Goal: Transaction & Acquisition: Purchase product/service

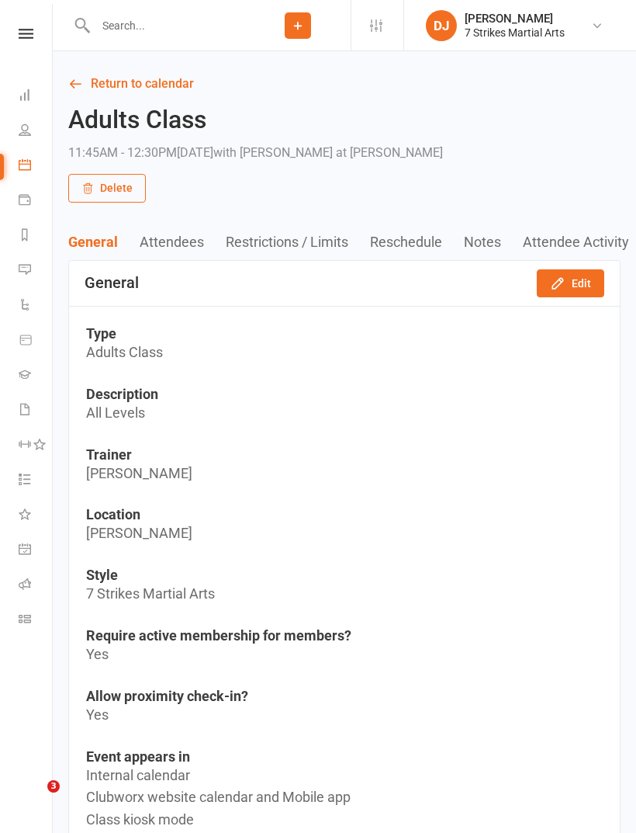
click at [16, 19] on nav "Clubworx Dashboard People Calendar Payments Reports Messages Automations Produc…" at bounding box center [26, 420] width 53 height 833
click at [22, 36] on icon at bounding box center [26, 34] width 15 height 10
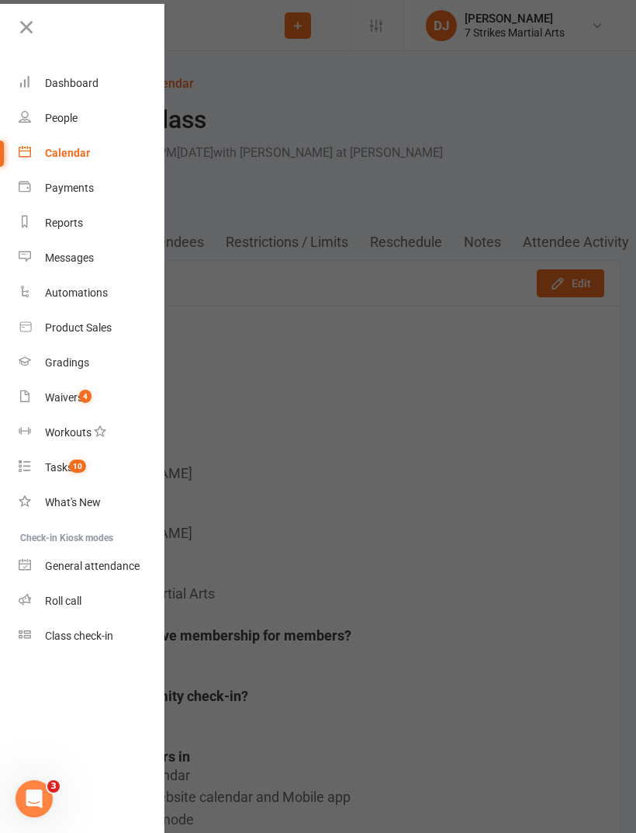
click at [87, 333] on div "Product Sales" at bounding box center [78, 327] width 67 height 12
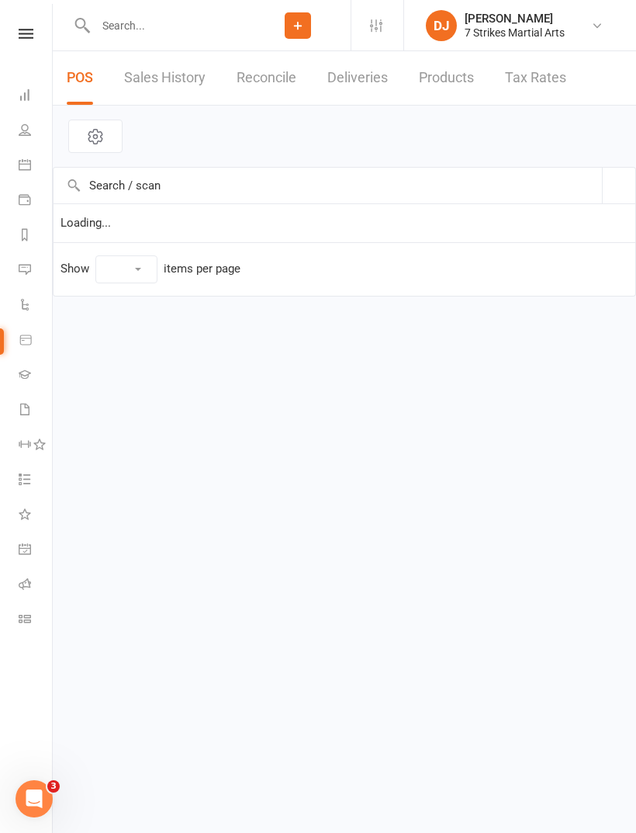
select select "10"
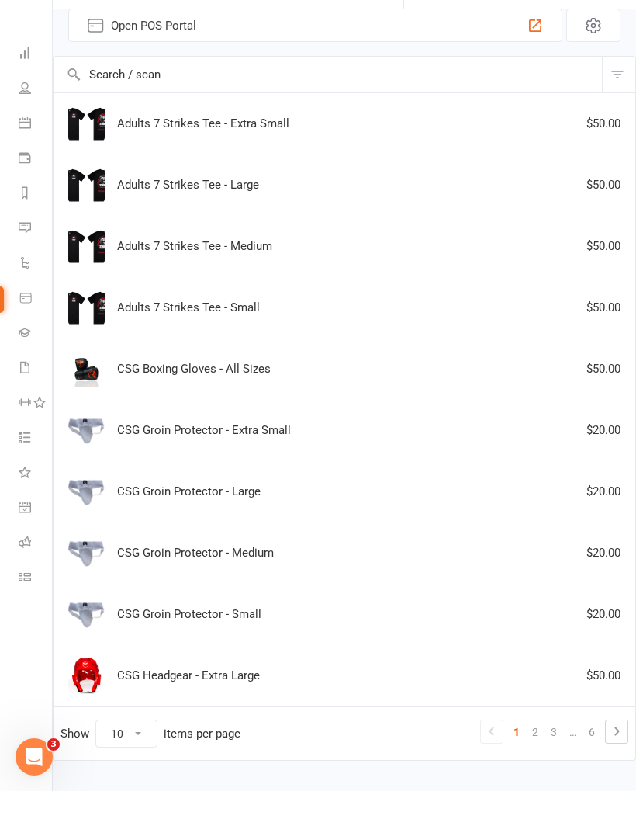
scroll to position [68, 0]
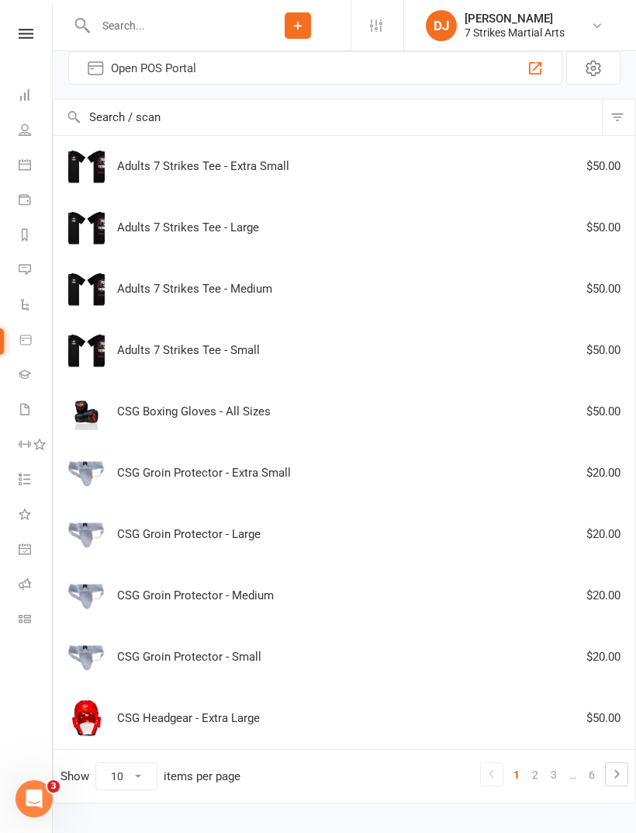
click at [533, 782] on link "2" at bounding box center [535, 775] width 19 height 22
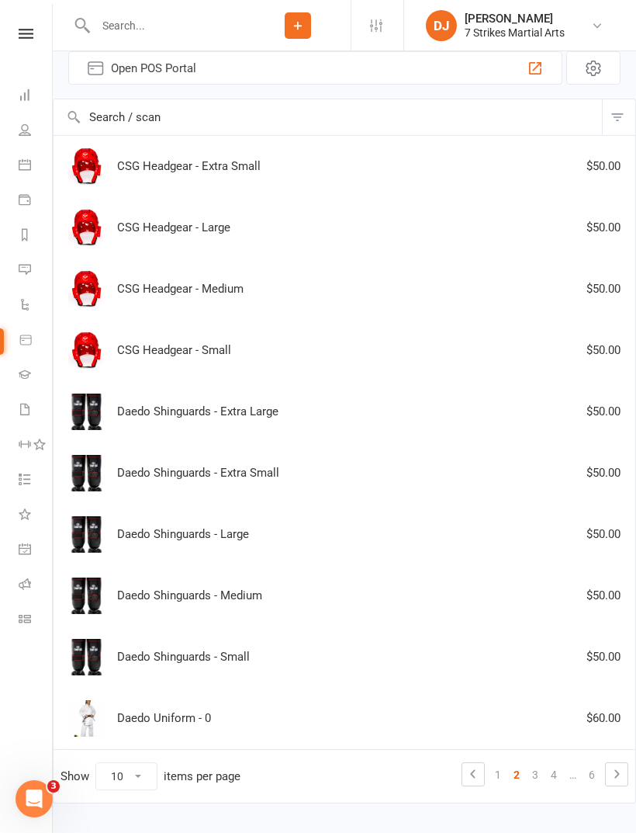
click at [538, 778] on link "3" at bounding box center [535, 775] width 19 height 22
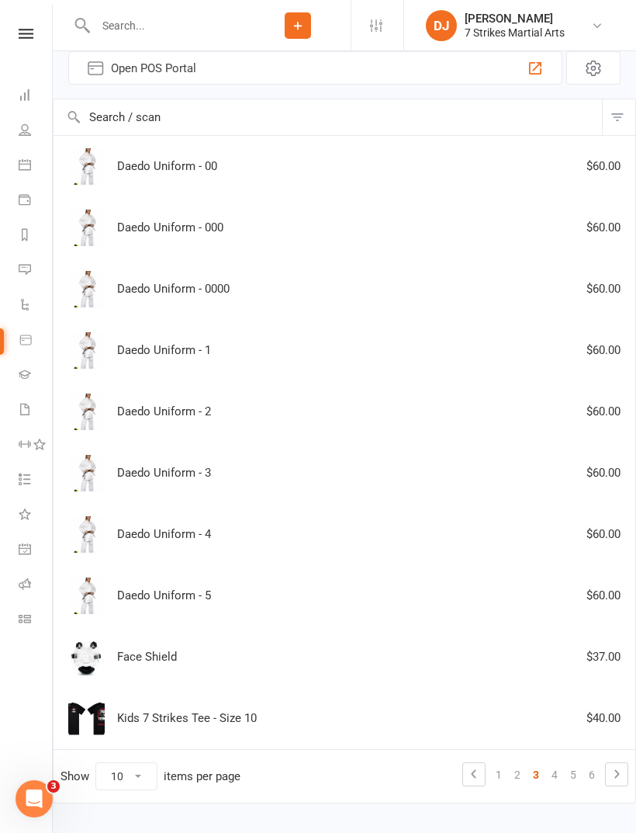
click at [550, 779] on link "4" at bounding box center [555, 775] width 19 height 22
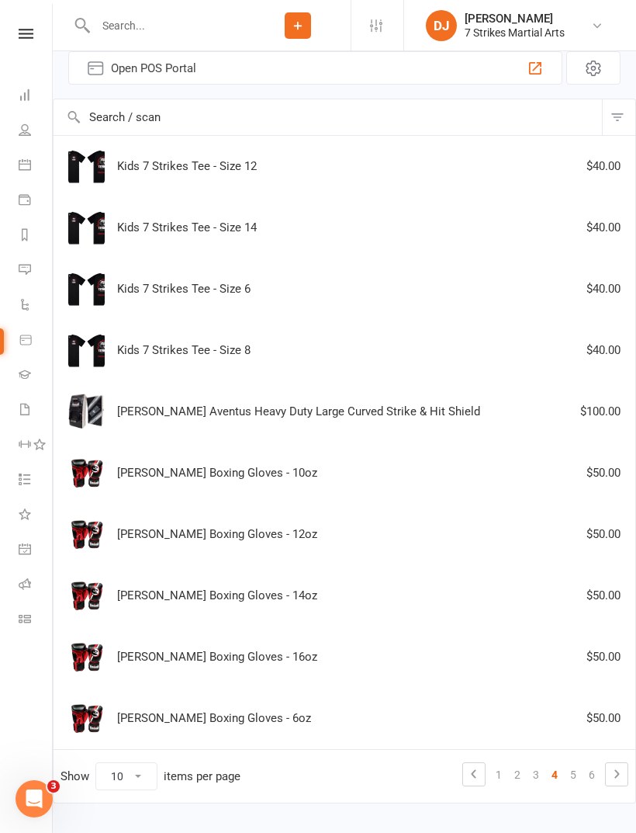
click at [571, 775] on link "5" at bounding box center [573, 775] width 19 height 22
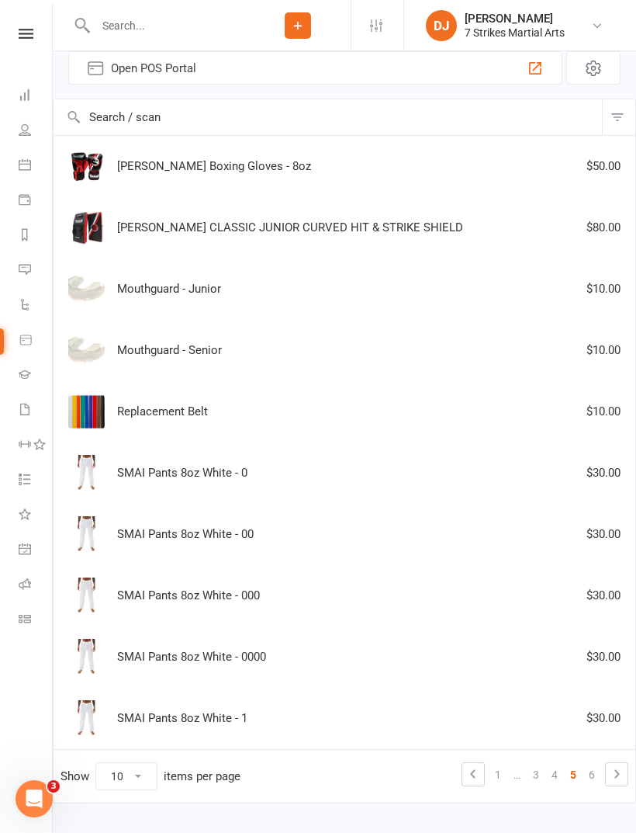
click at [300, 357] on div "Mouthguard - Senior $10.00" at bounding box center [345, 350] width 568 height 36
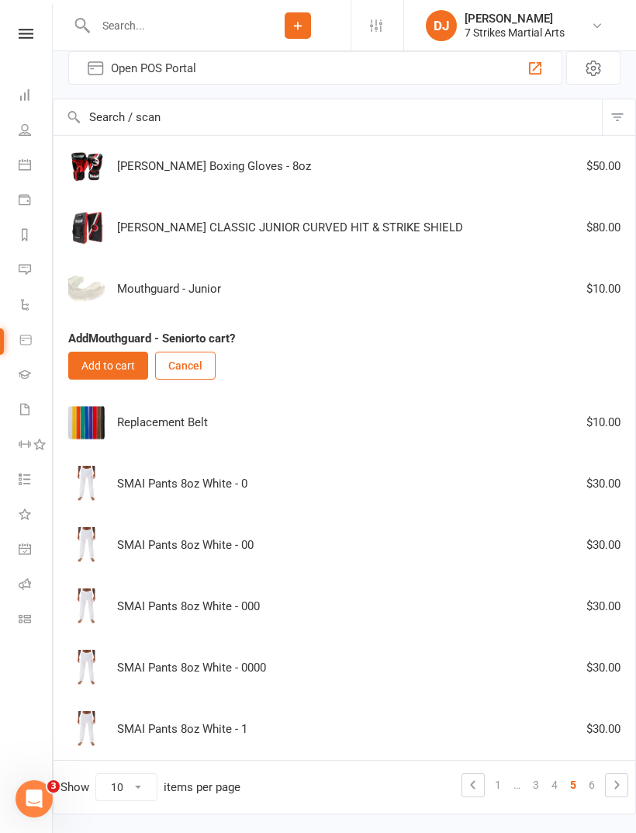
click at [126, 369] on button "Add to cart" at bounding box center [108, 366] width 80 height 28
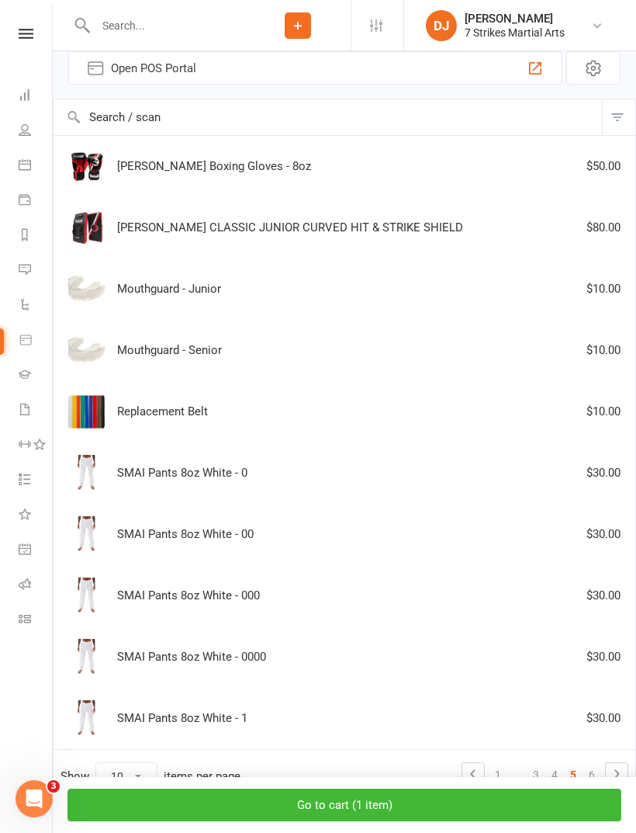
click at [271, 357] on div "Mouthguard - Senior $10.00" at bounding box center [345, 350] width 568 height 36
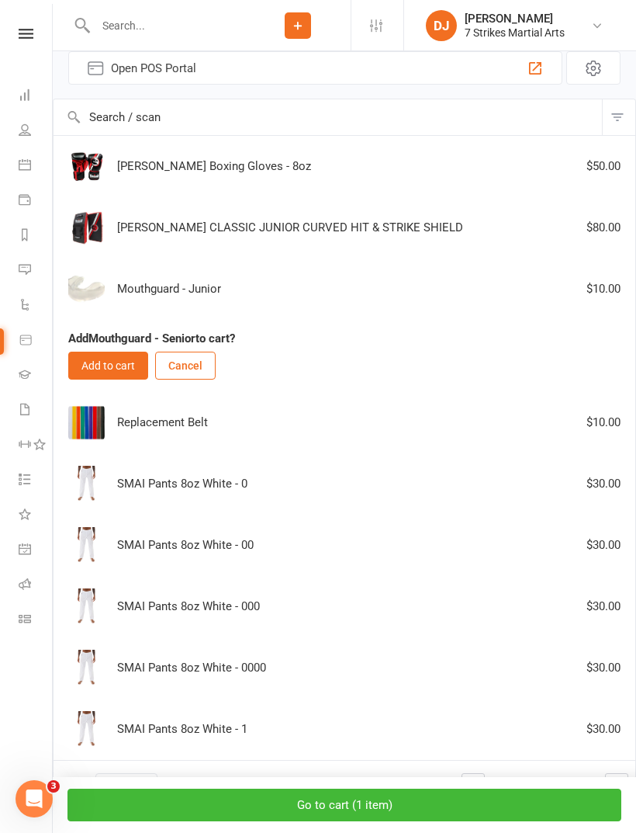
click at [125, 371] on button "Add to cart" at bounding box center [108, 366] width 80 height 28
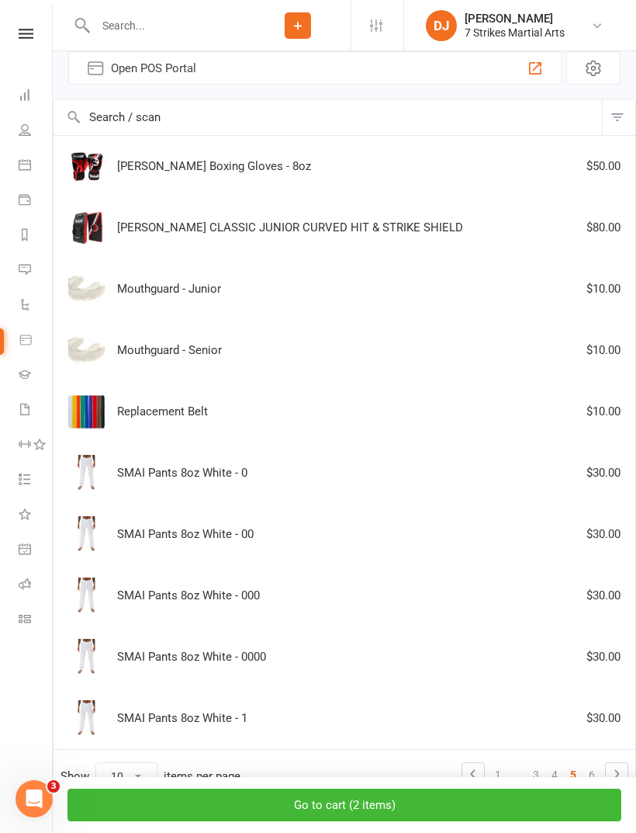
click at [459, 821] on button "Go to cart ( 2 items )" at bounding box center [345, 805] width 554 height 33
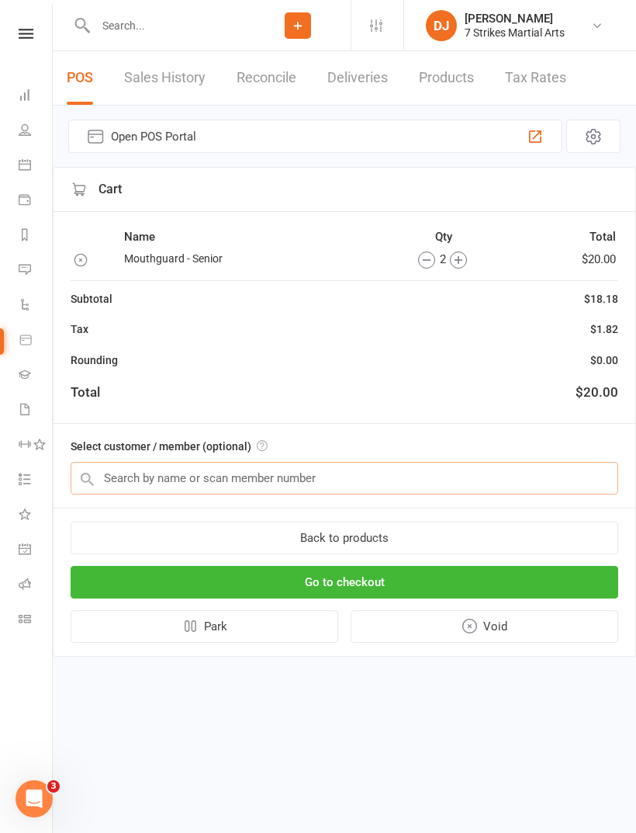
click at [377, 482] on input "text" at bounding box center [345, 478] width 548 height 33
type input "M"
type input "R"
type input "S"
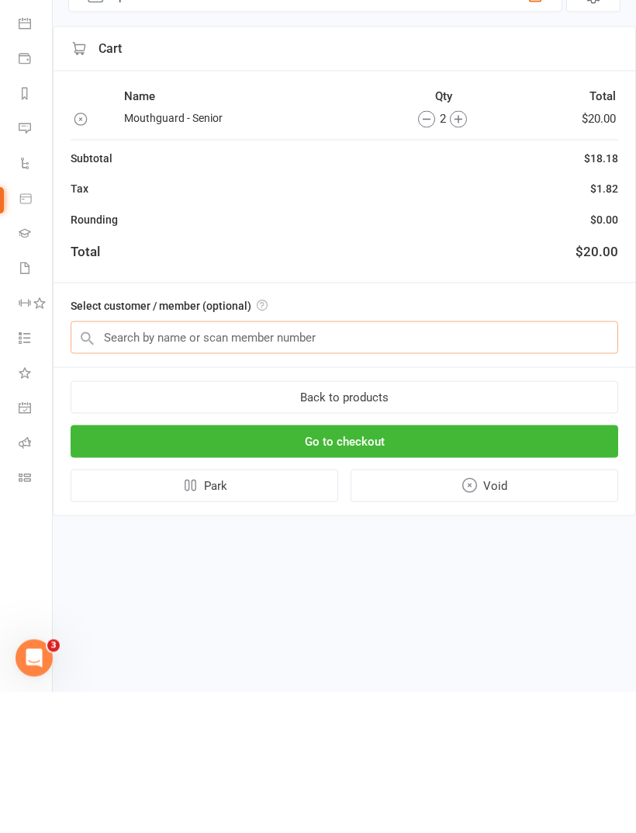
click at [504, 462] on input "text" at bounding box center [345, 478] width 548 height 33
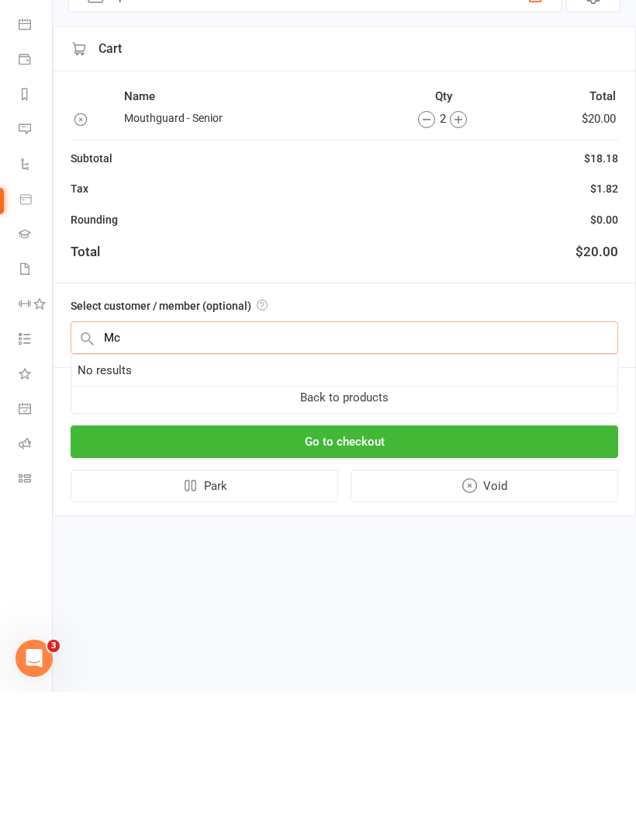
type input "M"
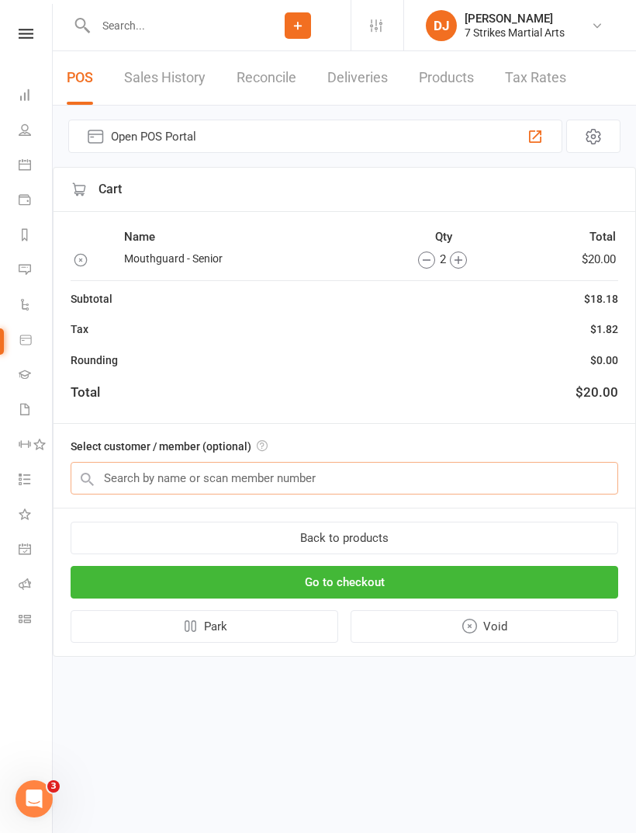
click at [484, 476] on input "text" at bounding box center [345, 478] width 548 height 33
type input "G"
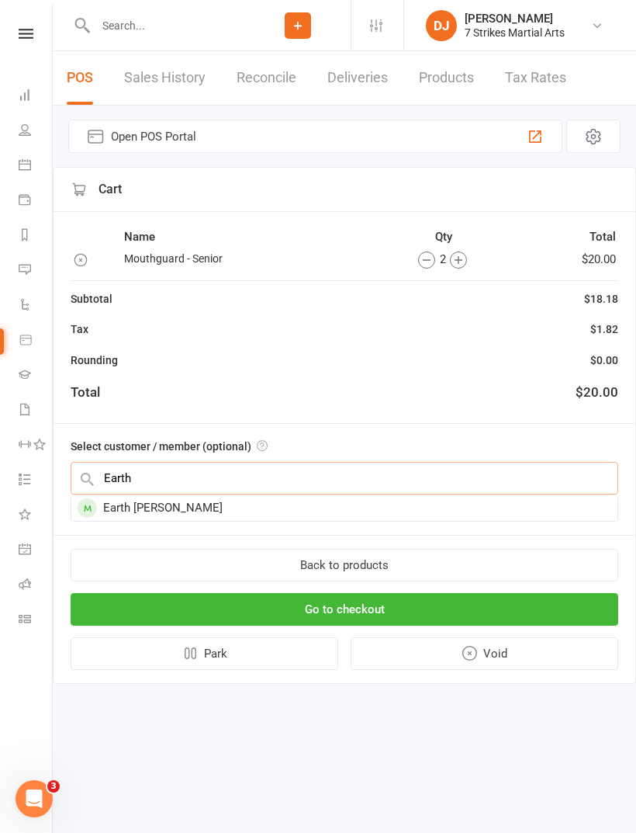
type input "Earth"
click at [130, 508] on div "Earth Mclaughlin-Stuart" at bounding box center [344, 508] width 546 height 26
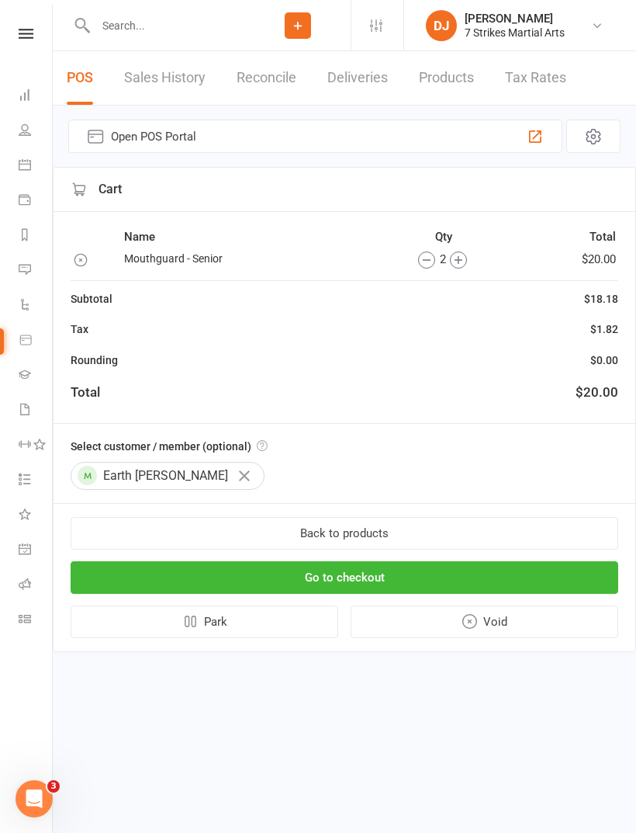
click at [516, 571] on button "Go to checkout" at bounding box center [345, 577] width 548 height 33
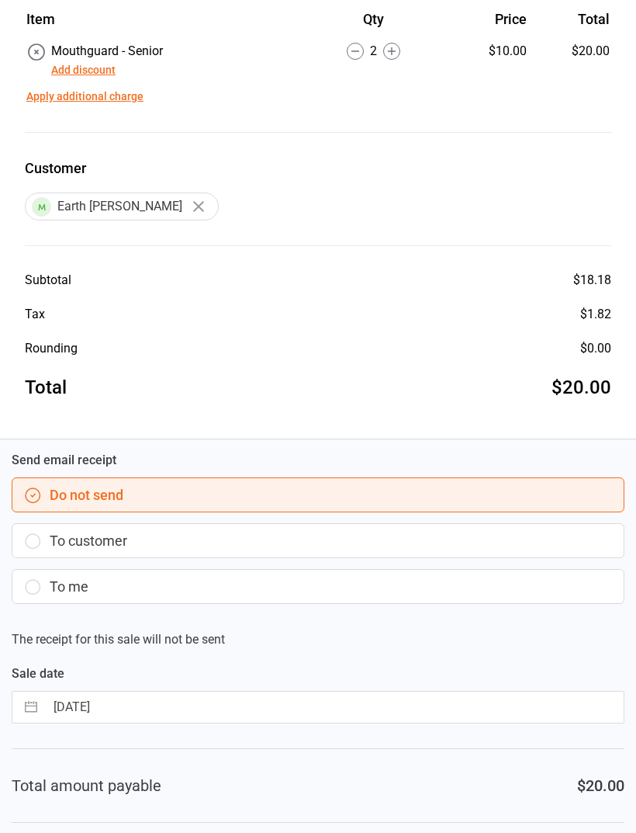
scroll to position [170, 0]
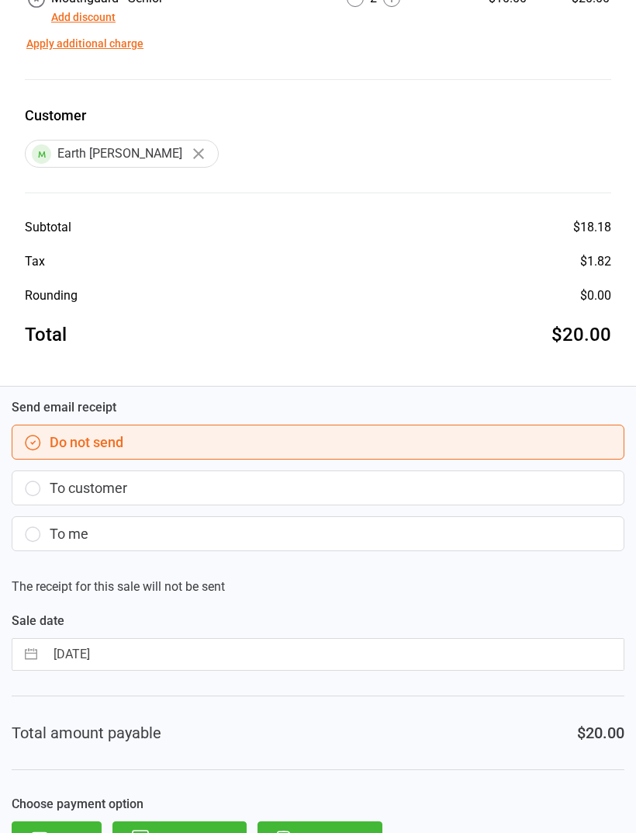
click at [73, 498] on button "To customer" at bounding box center [318, 487] width 613 height 35
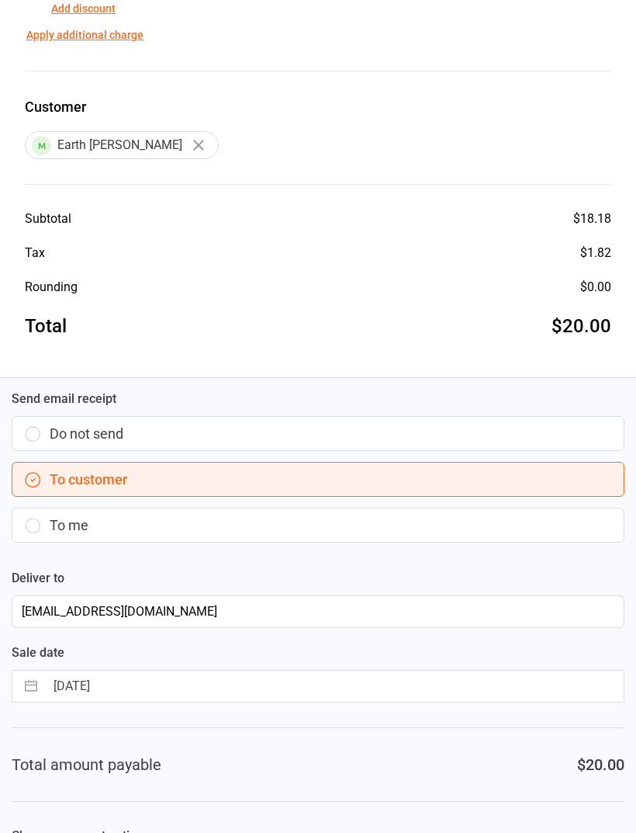
scroll to position [210, 0]
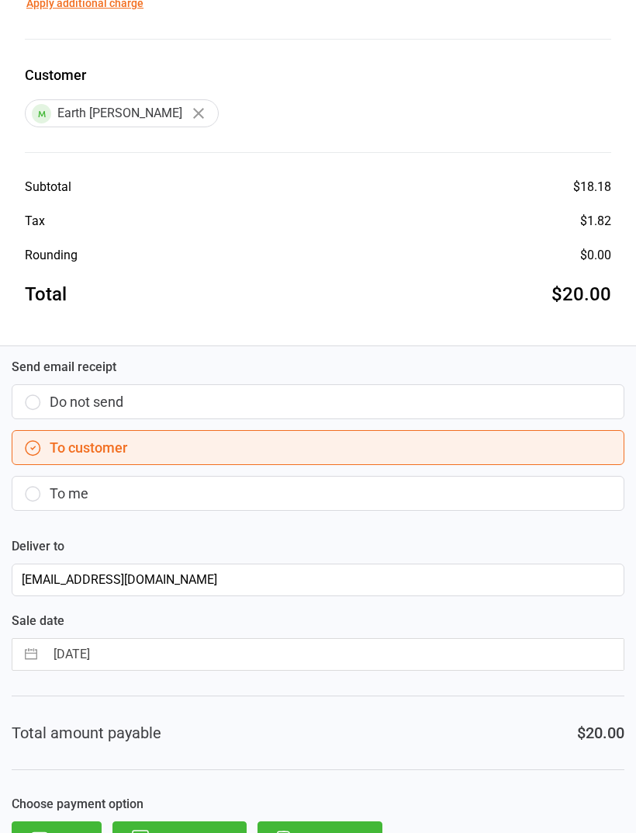
click at [311, 832] on button "Direct Debit" at bounding box center [320, 838] width 125 height 34
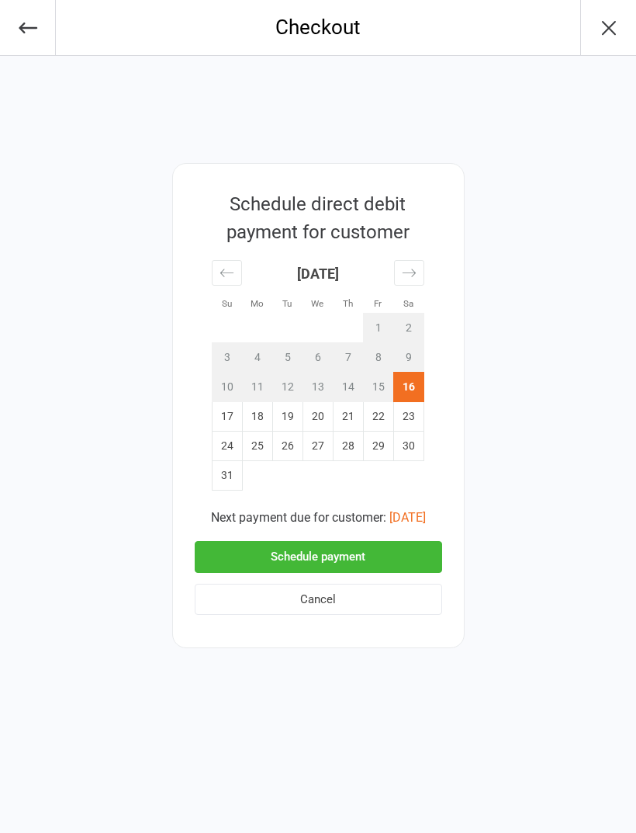
click at [314, 567] on button "Schedule payment" at bounding box center [319, 557] width 248 height 32
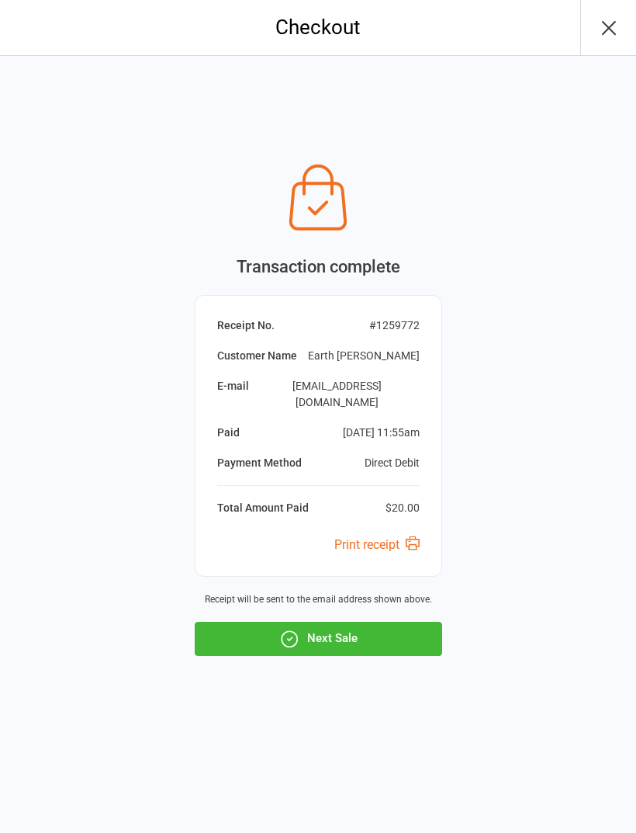
click at [296, 644] on icon "button" at bounding box center [290, 639] width 16 height 16
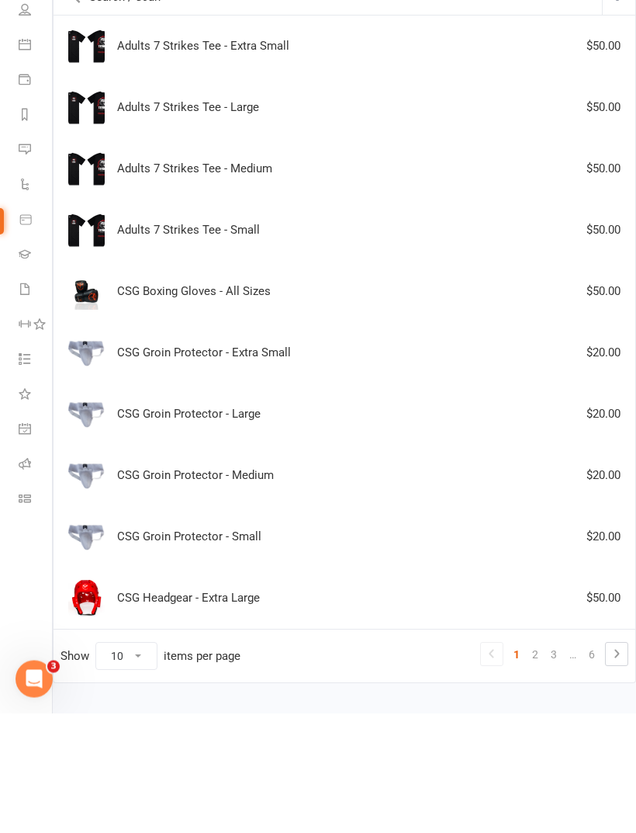
scroll to position [68, 0]
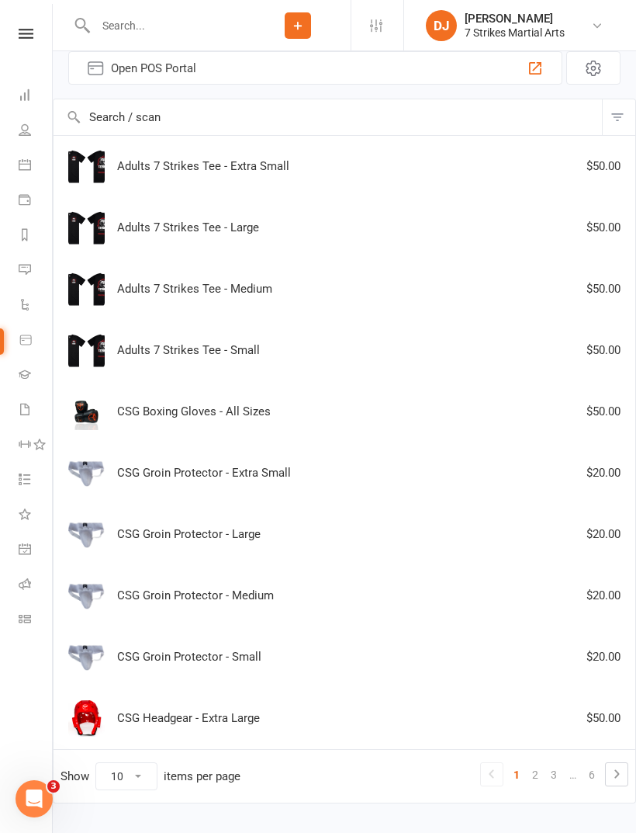
click at [557, 773] on link "3" at bounding box center [554, 775] width 19 height 22
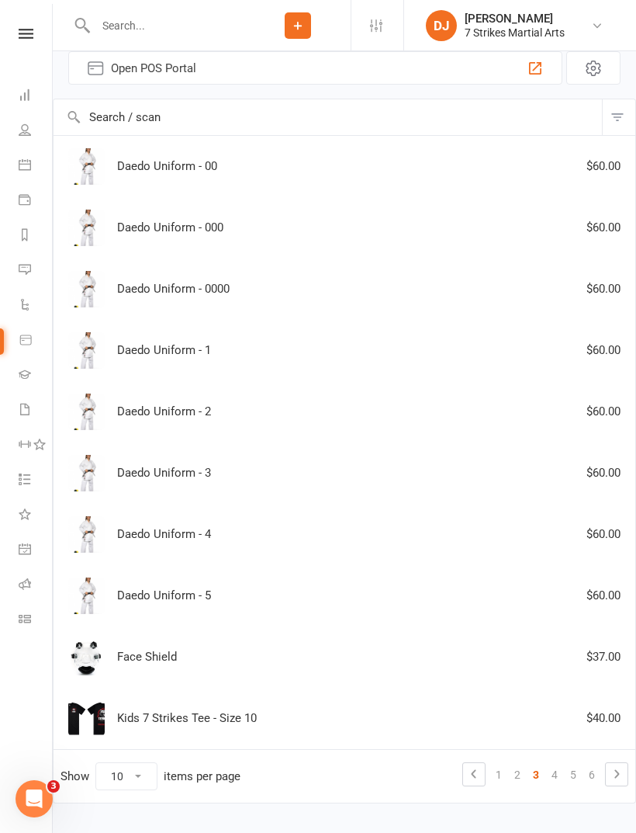
click at [560, 766] on link "4" at bounding box center [555, 775] width 19 height 22
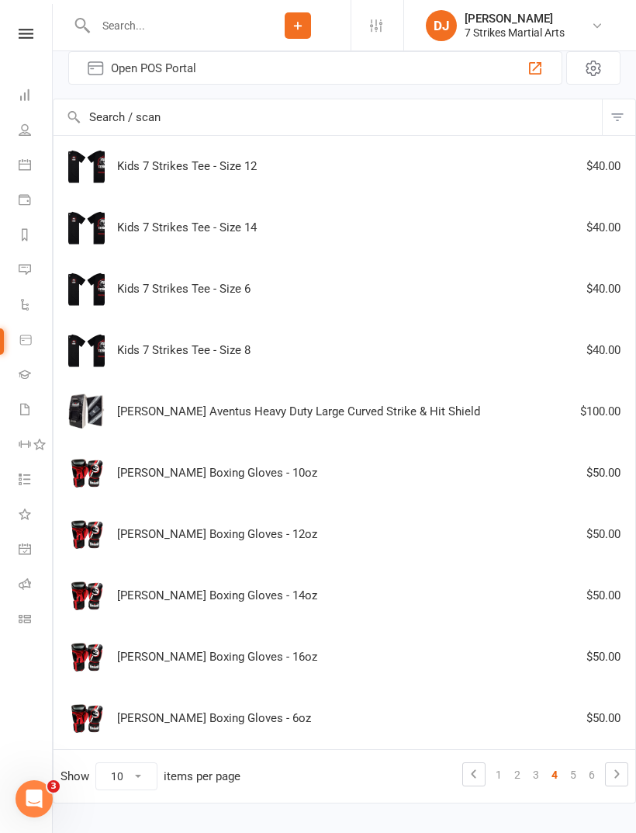
click at [563, 775] on link "4" at bounding box center [555, 775] width 19 height 22
click at [584, 779] on link "6" at bounding box center [592, 775] width 19 height 22
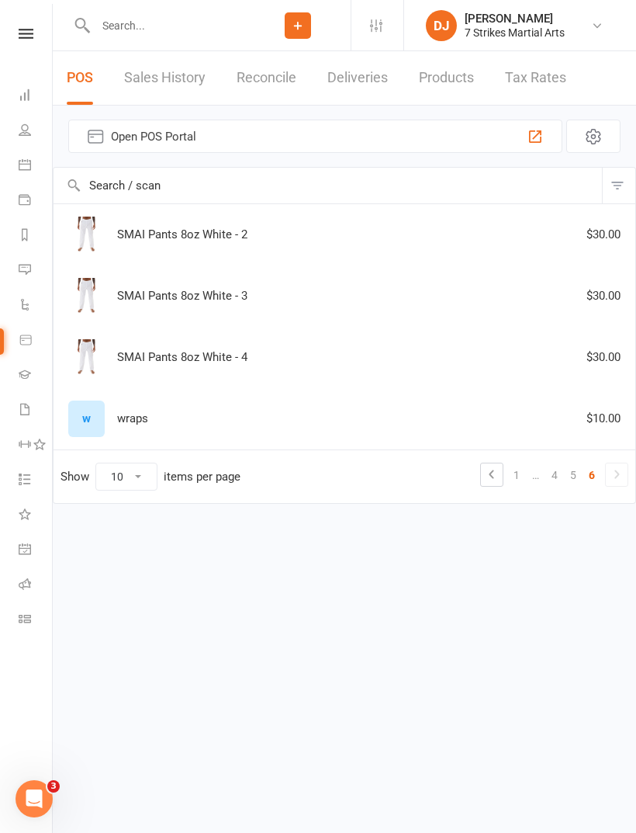
click at [570, 475] on link "5" at bounding box center [573, 475] width 19 height 22
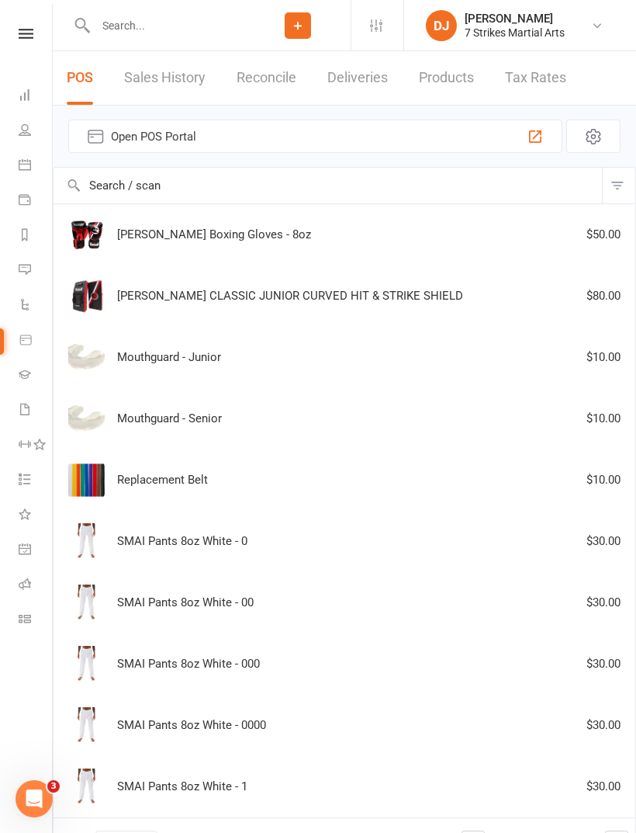
click at [328, 359] on div "Mouthguard - Junior $10.00" at bounding box center [345, 357] width 568 height 36
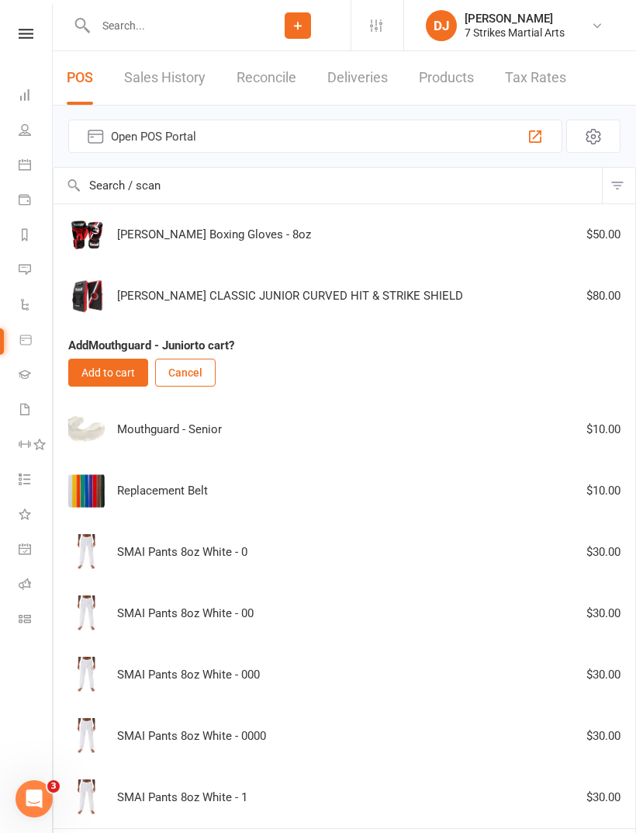
click at [121, 373] on button "Add to cart" at bounding box center [108, 373] width 80 height 28
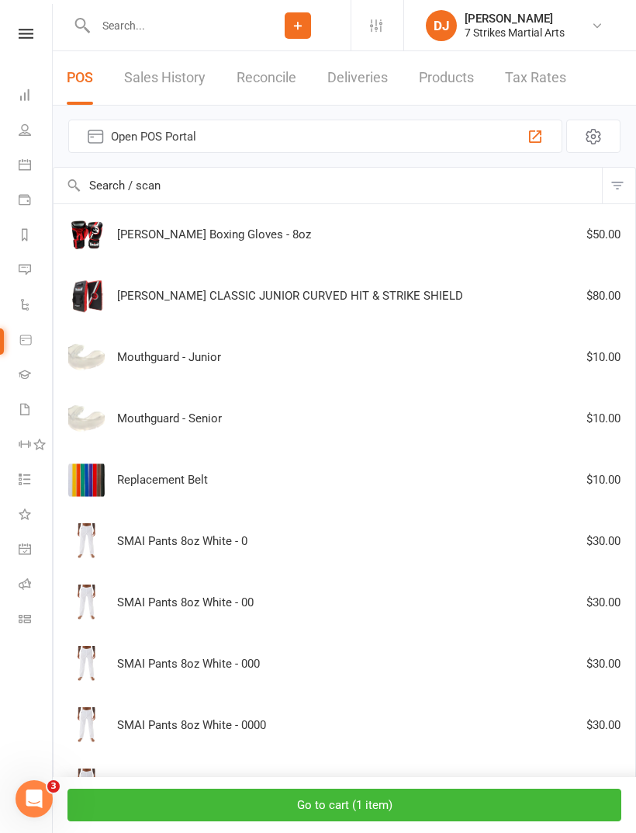
click at [475, 808] on button "Go to cart ( 1 item )" at bounding box center [345, 805] width 554 height 33
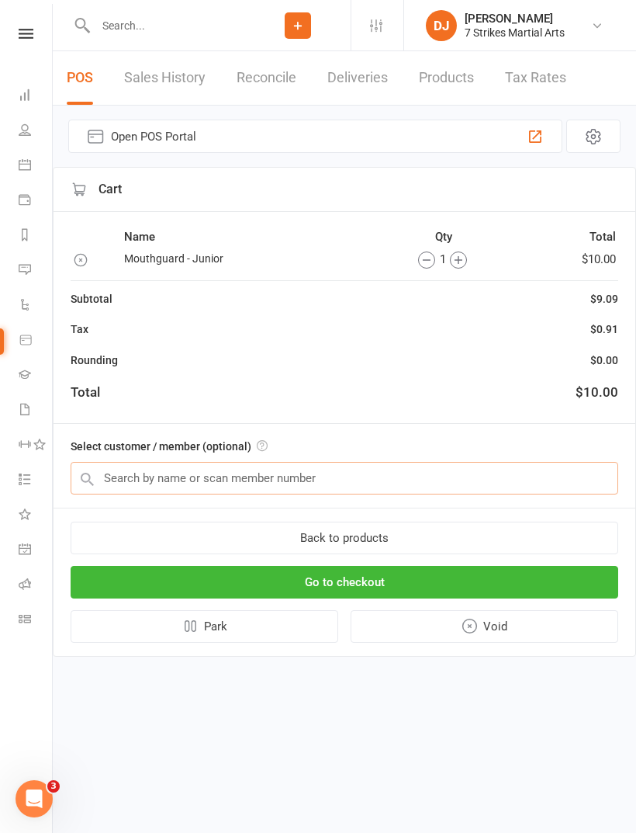
click at [331, 483] on input "text" at bounding box center [345, 478] width 548 height 33
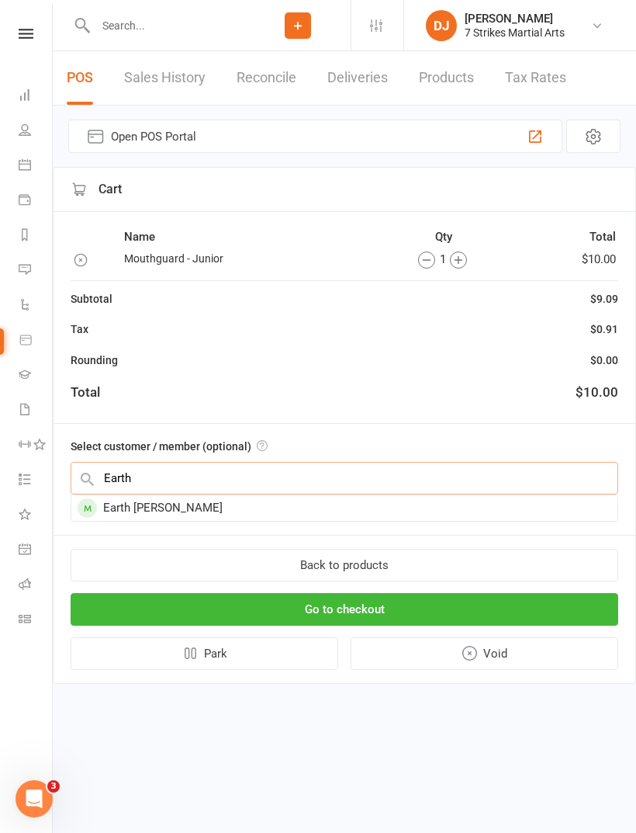
type input "Earth"
click at [337, 509] on div "Earth Mclaughlin-Stuart" at bounding box center [344, 508] width 546 height 26
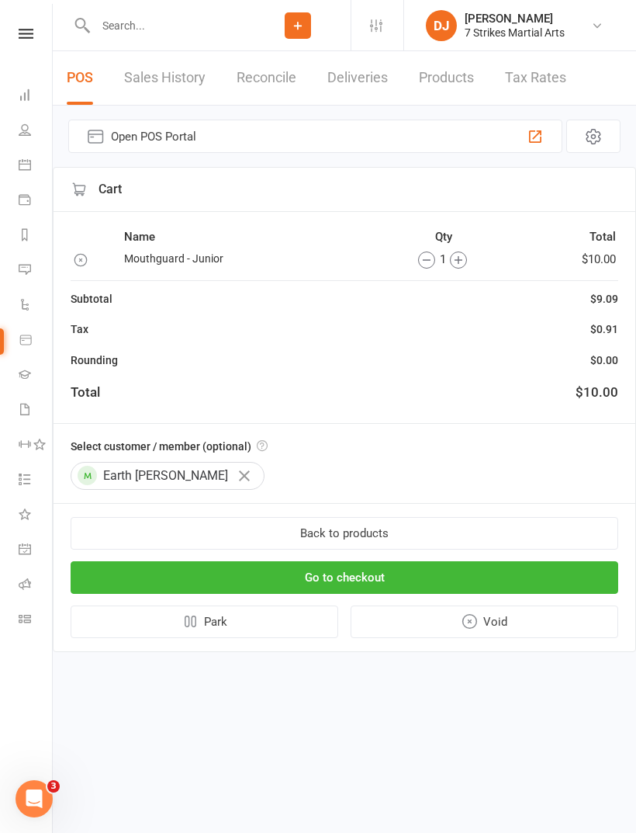
click at [426, 583] on button "Go to checkout" at bounding box center [345, 577] width 548 height 33
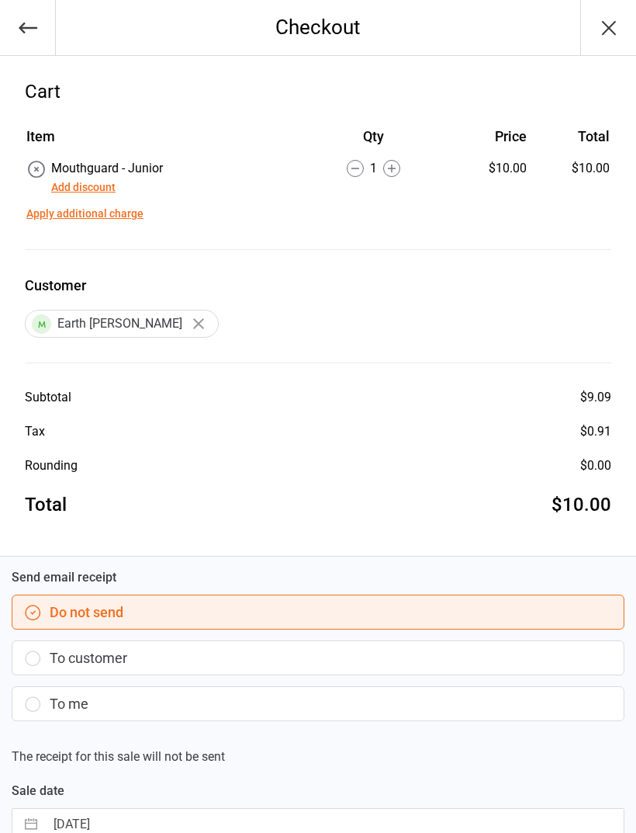
click at [410, 650] on button "To customer" at bounding box center [318, 657] width 613 height 35
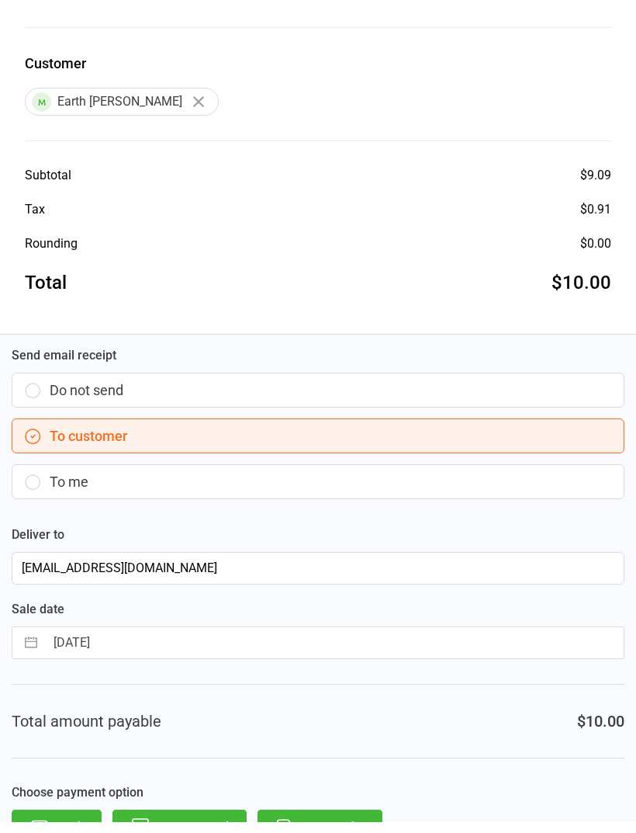
scroll to position [210, 0]
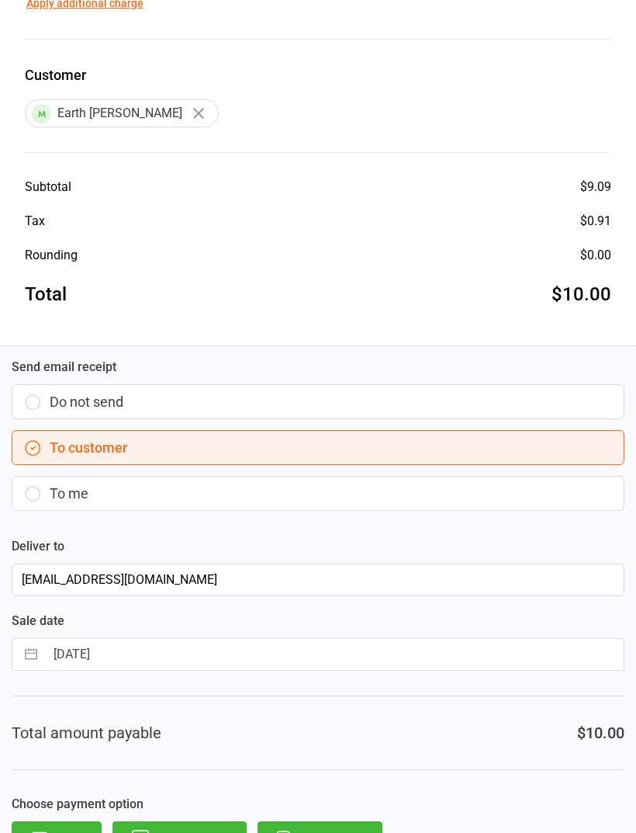
click at [357, 832] on button "Direct Debit" at bounding box center [320, 838] width 125 height 34
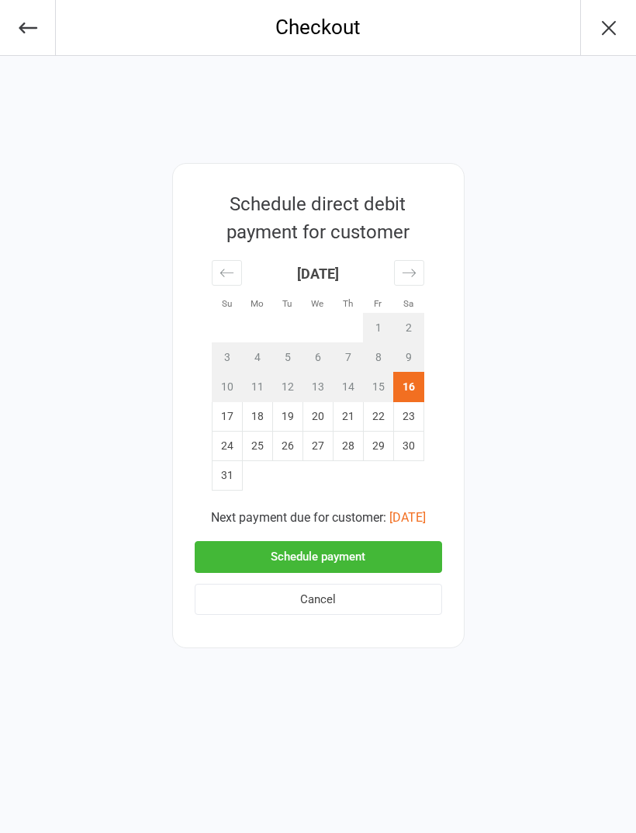
scroll to position [0, 0]
click at [407, 550] on button "Schedule payment" at bounding box center [319, 557] width 248 height 32
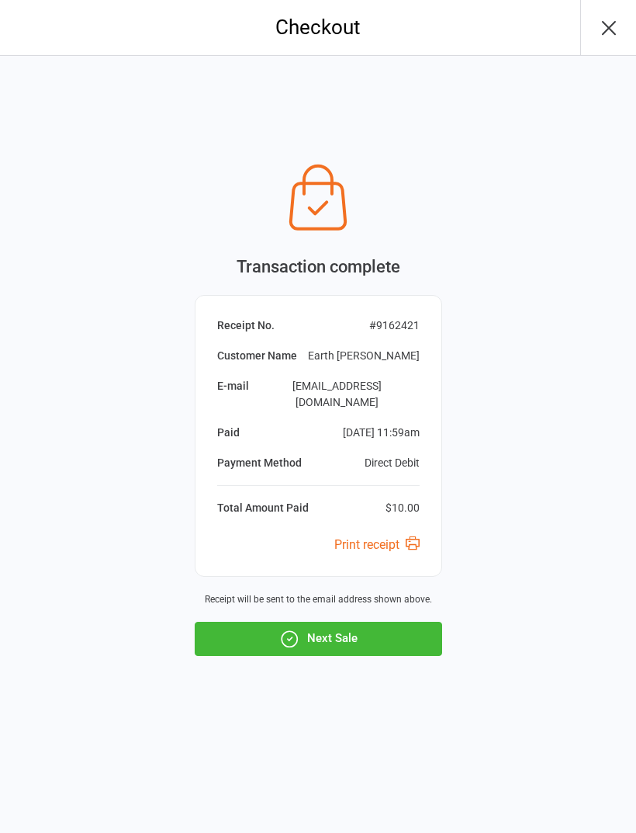
click at [407, 637] on button "Next Sale" at bounding box center [319, 639] width 248 height 34
